Goal: Task Accomplishment & Management: Manage account settings

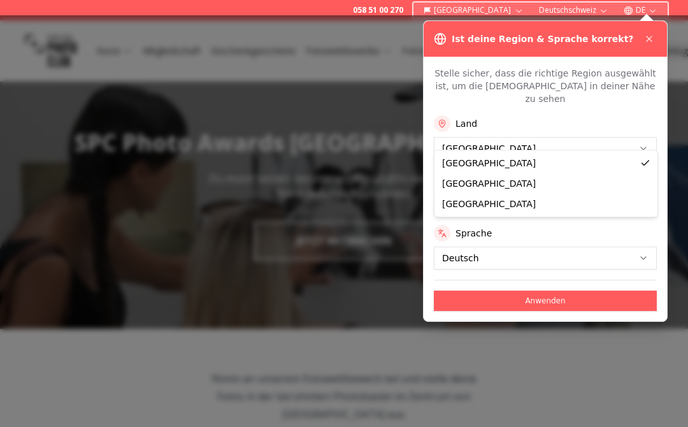
click at [519, 192] on button "Deutschschweiz" at bounding box center [545, 203] width 223 height 23
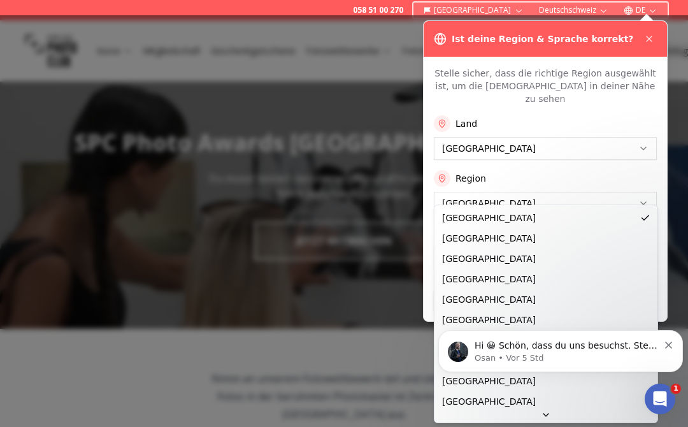
click at [670, 346] on icon "Dismiss notification" at bounding box center [668, 344] width 7 height 7
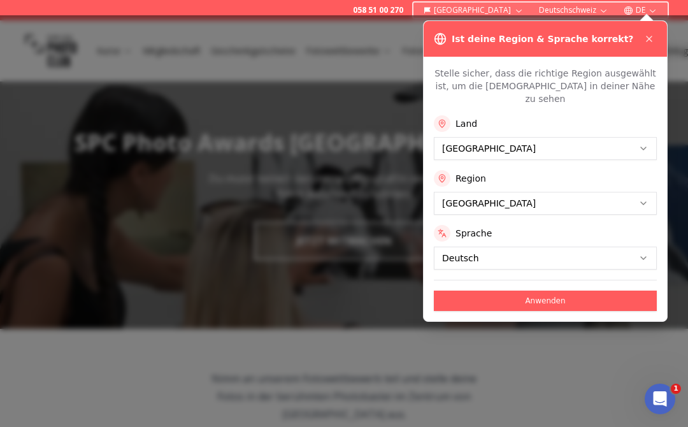
click at [570, 290] on button "Anwenden" at bounding box center [545, 300] width 223 height 20
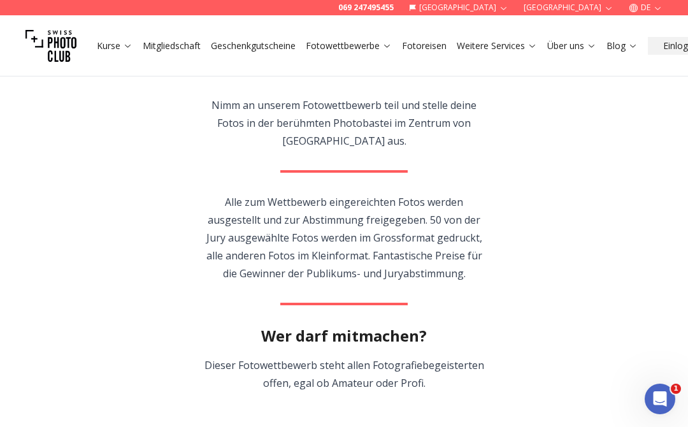
scroll to position [112, 0]
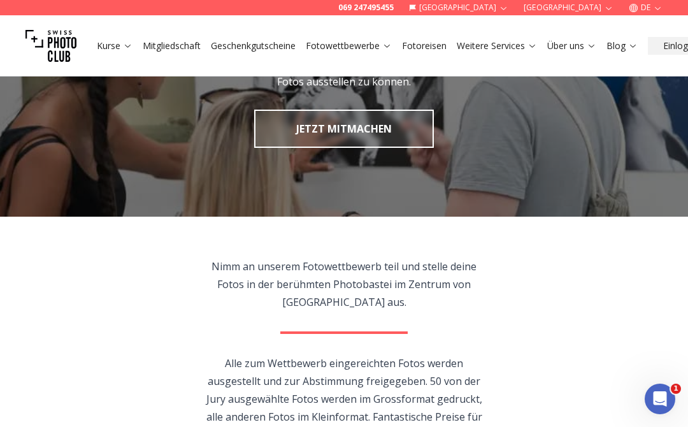
click at [672, 43] on button "Einloggen" at bounding box center [683, 46] width 71 height 18
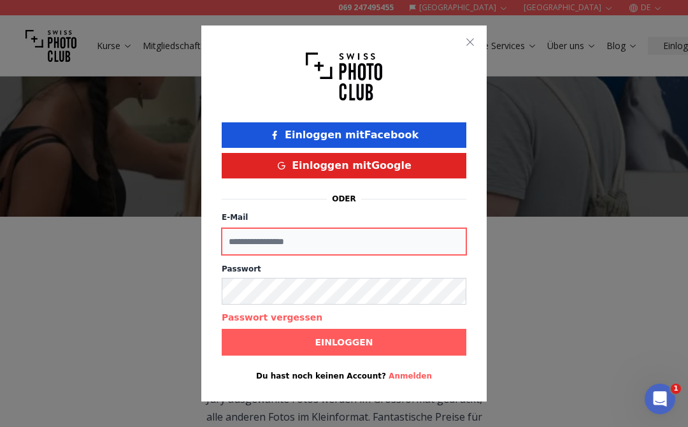
click at [372, 244] on input "E-Mail" at bounding box center [344, 241] width 244 height 27
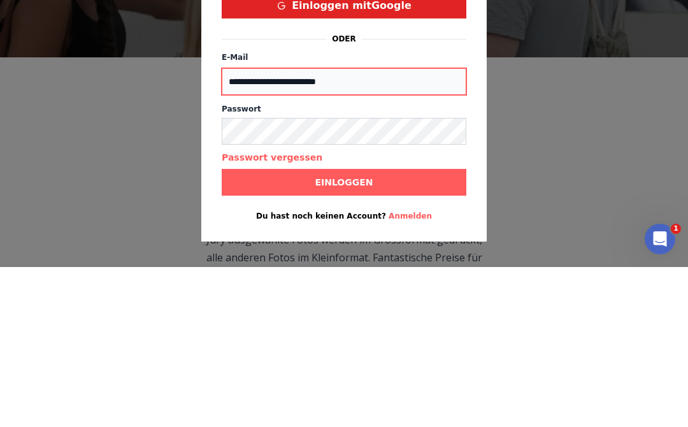
type input "**********"
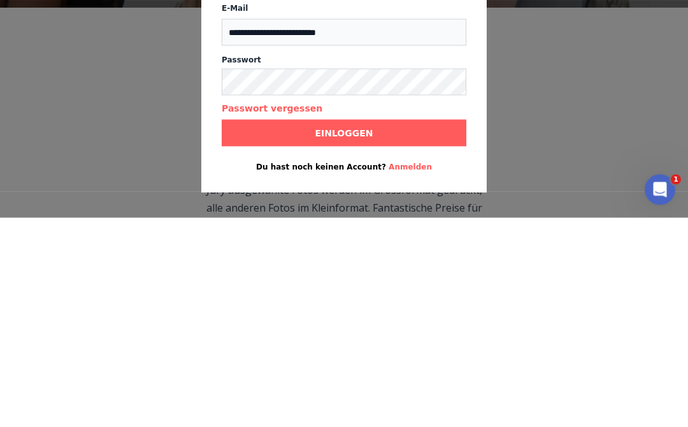
click at [422, 329] on button "Einloggen" at bounding box center [344, 342] width 244 height 27
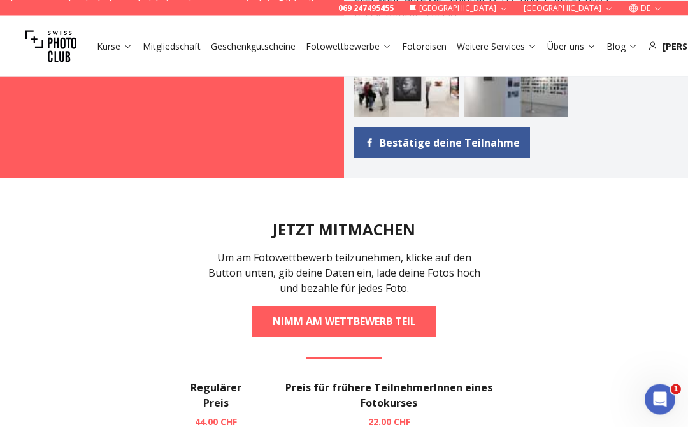
scroll to position [1597, 0]
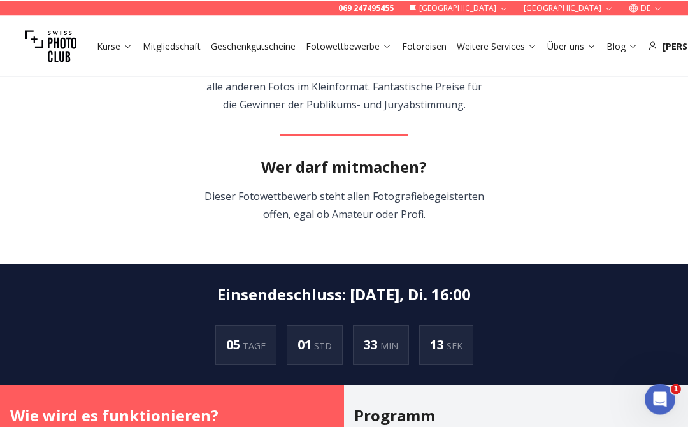
scroll to position [0, 0]
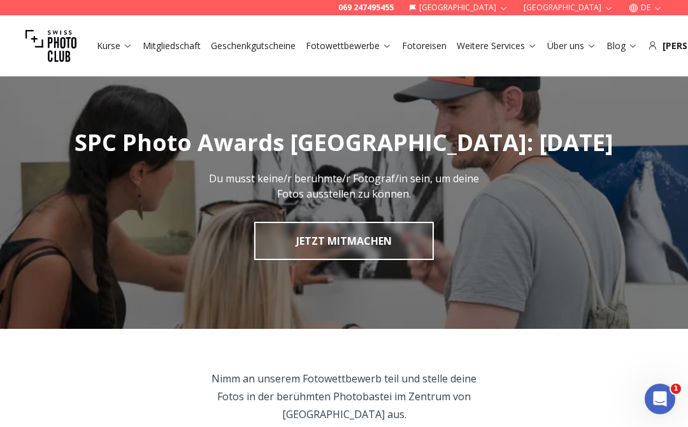
click at [682, 34] on div "Kurse Mitgliedschaft Geschenkgutscheine Fotowettbewerbe Fotoreisen Weitere Serv…" at bounding box center [344, 45] width 688 height 61
click at [673, 45] on div "[PERSON_NAME]" at bounding box center [697, 45] width 99 height 13
click at [667, 44] on div "[PERSON_NAME]" at bounding box center [697, 45] width 99 height 13
click at [682, 38] on div "Kurse Mitgliedschaft Geschenkgutscheine Fotowettbewerbe Fotoreisen Weitere Serv…" at bounding box center [344, 45] width 688 height 61
click at [668, 44] on div "[PERSON_NAME]" at bounding box center [697, 45] width 99 height 13
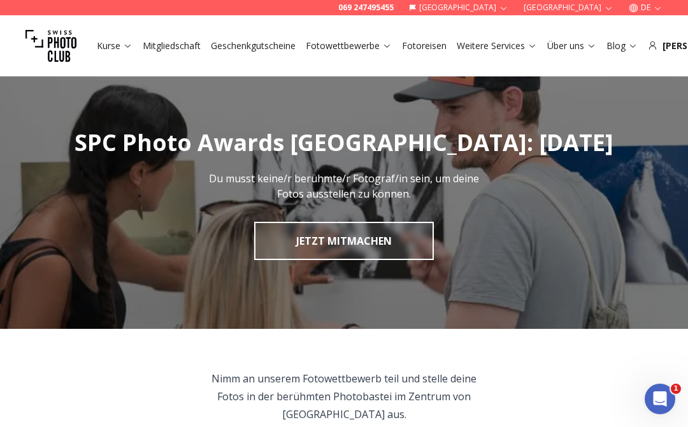
click at [681, 40] on div "[PERSON_NAME]" at bounding box center [697, 45] width 99 height 13
click at [670, 41] on div "[PERSON_NAME]" at bounding box center [697, 45] width 99 height 13
click at [632, 153] on h1 "SPC Photo Awards [GEOGRAPHIC_DATA]: [DATE]" at bounding box center [344, 142] width 688 height 25
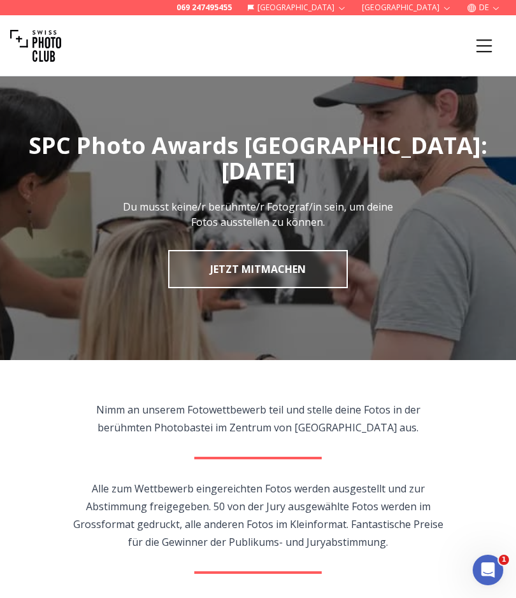
click at [480, 50] on icon "Menu" at bounding box center [483, 45] width 23 height 23
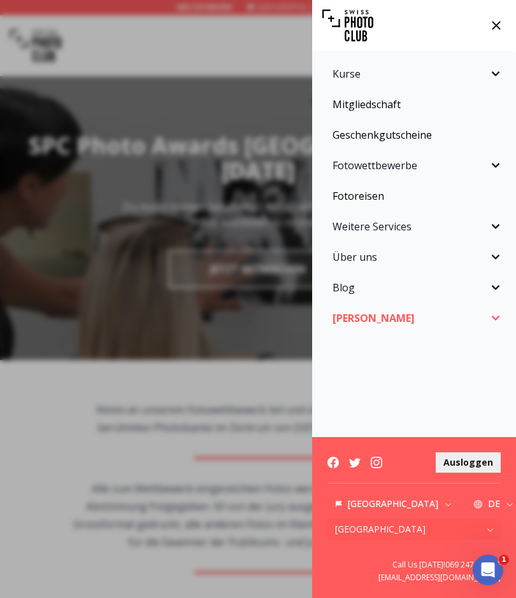
click at [486, 174] on button "Fotowettbewerbe" at bounding box center [414, 165] width 188 height 25
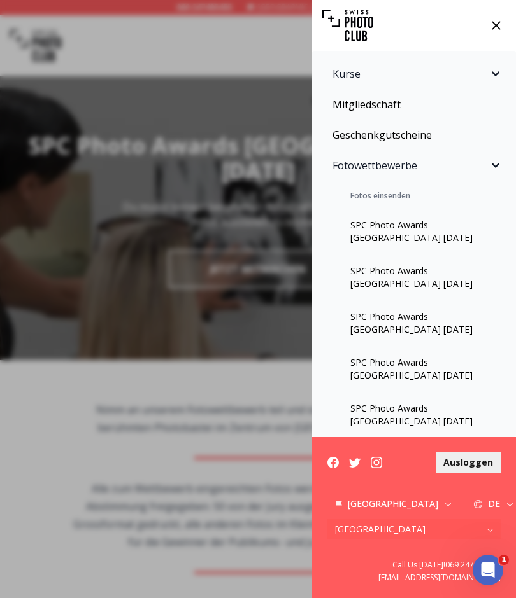
click at [163, 173] on div "Kurse Fotokurse Kommende Kurse Praxis-Workshops Einzelcoaching Kurspakete SPC A…" at bounding box center [258, 299] width 516 height 598
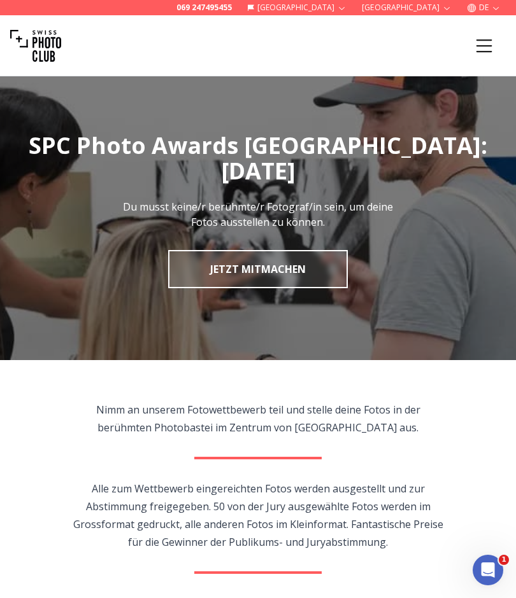
click at [478, 60] on button "Menu" at bounding box center [483, 45] width 43 height 43
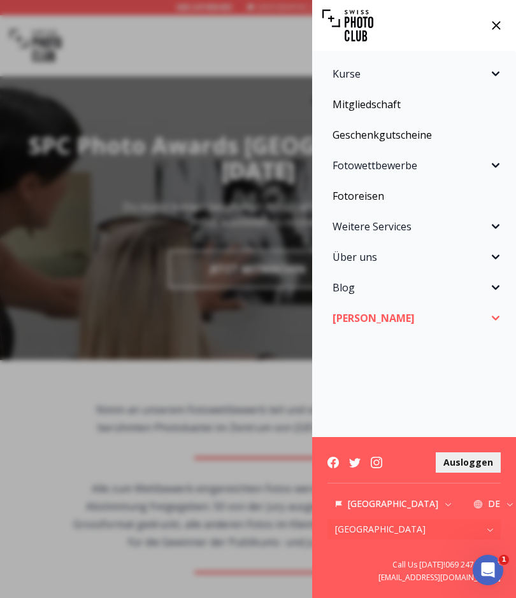
click at [369, 106] on link "Mitgliedschaft" at bounding box center [414, 104] width 188 height 25
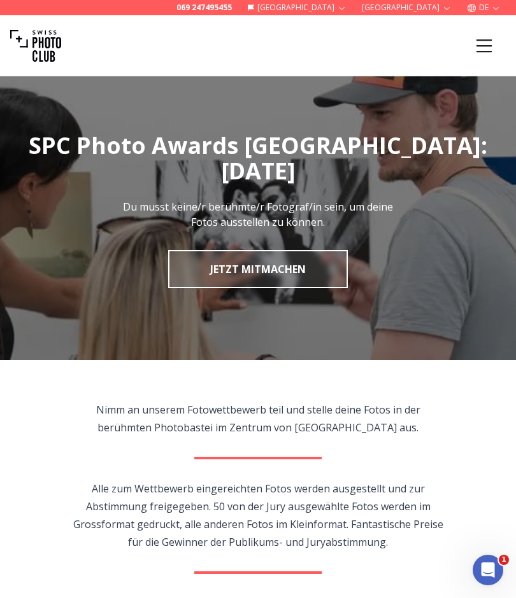
click at [483, 44] on icon "Menu" at bounding box center [483, 45] width 23 height 23
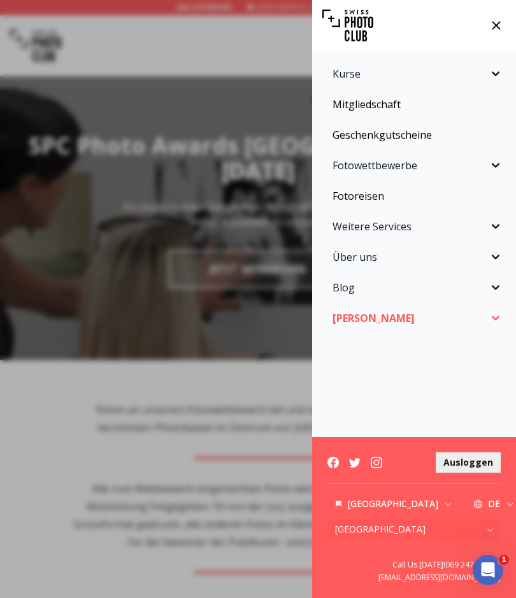
click at [492, 313] on icon "Sidebar" at bounding box center [495, 318] width 15 height 15
click at [329, 341] on link "Profil" at bounding box center [336, 342] width 32 height 22
select select
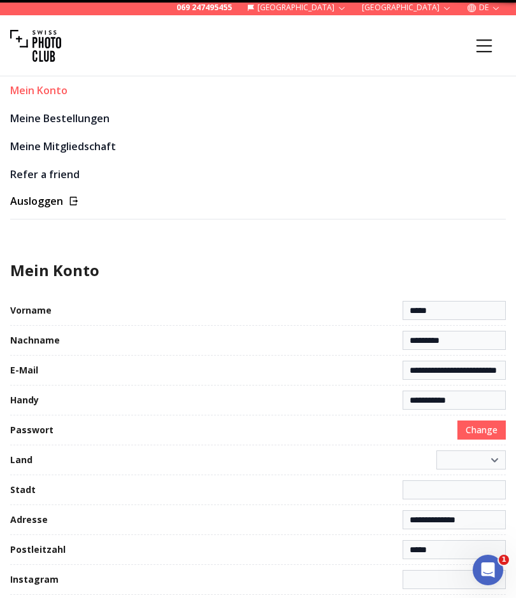
select select "**********"
type input "**********"
select select "******"
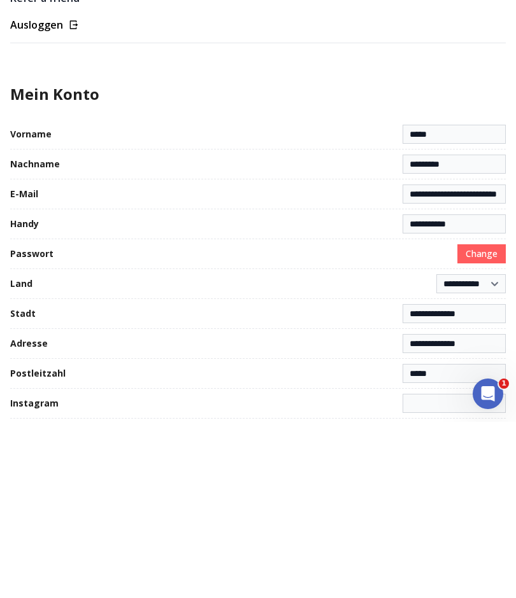
click at [479, 424] on span "Change" at bounding box center [481, 430] width 32 height 13
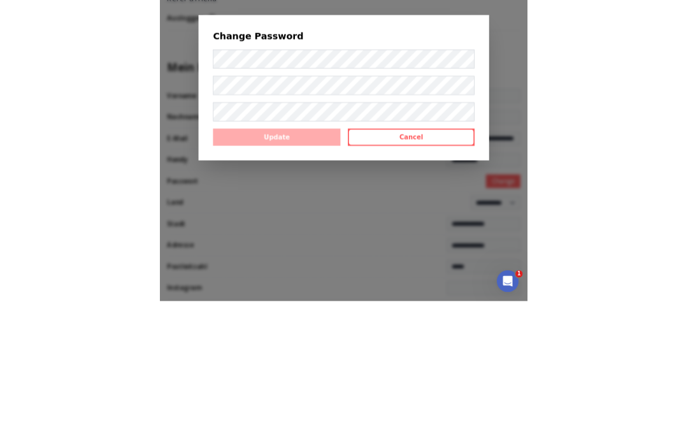
scroll to position [176, 0]
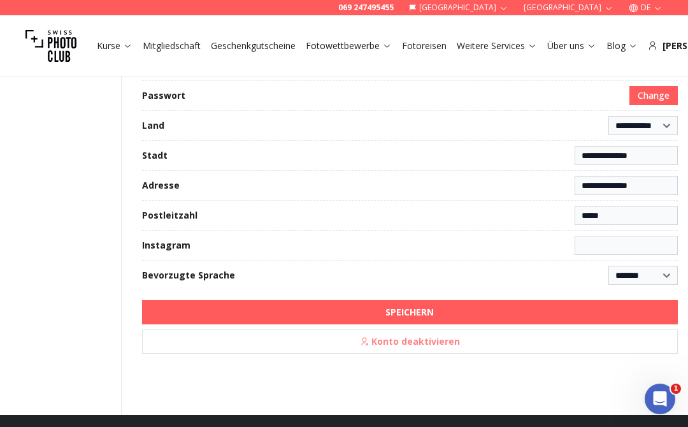
click at [666, 87] on button "Change" at bounding box center [653, 95] width 48 height 19
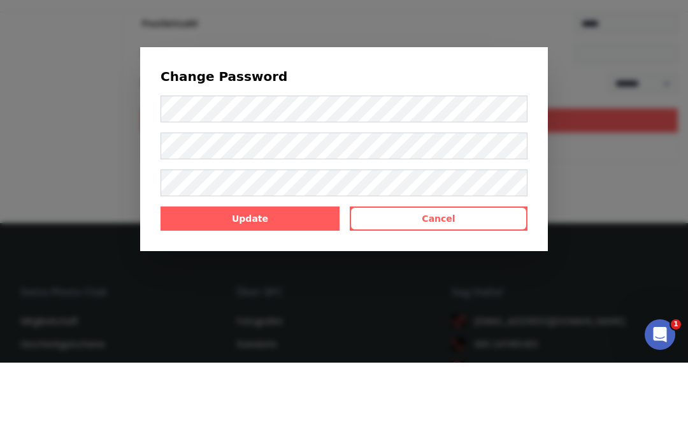
scroll to position [330, 0]
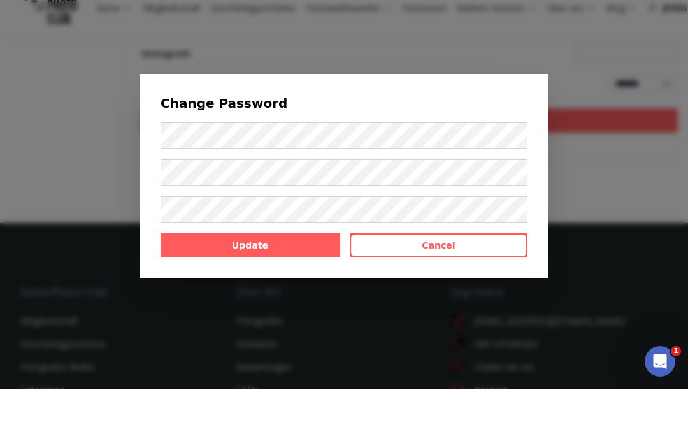
click at [237, 276] on b "Update" at bounding box center [250, 282] width 36 height 13
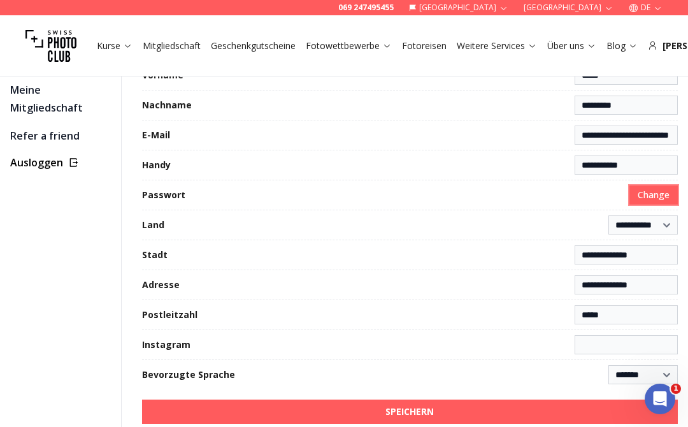
scroll to position [0, 0]
